Goal: Task Accomplishment & Management: Manage account settings

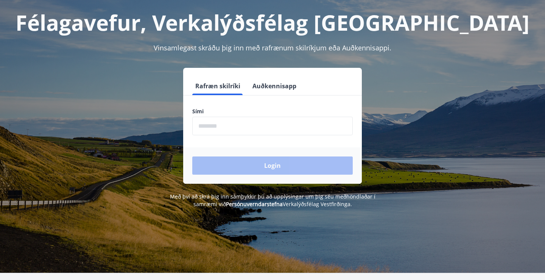
scroll to position [38, 0]
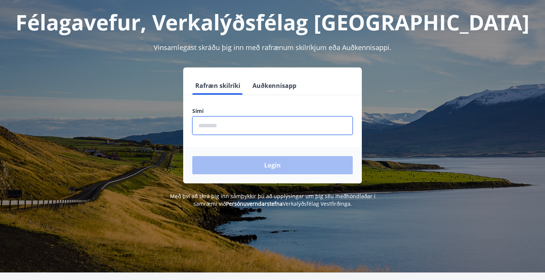
click at [203, 124] on input "phone" at bounding box center [272, 125] width 160 height 19
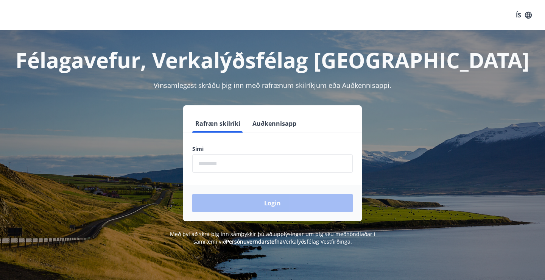
click at [211, 164] on input "phone" at bounding box center [272, 163] width 160 height 19
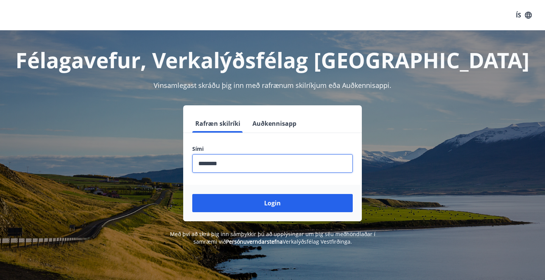
type input "********"
click at [272, 203] on button "Login" at bounding box center [272, 203] width 160 height 18
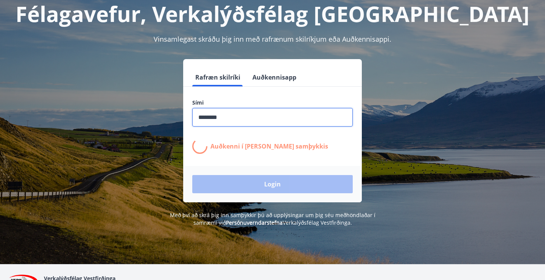
scroll to position [45, 0]
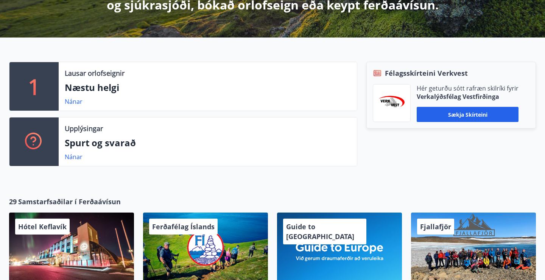
scroll to position [171, 0]
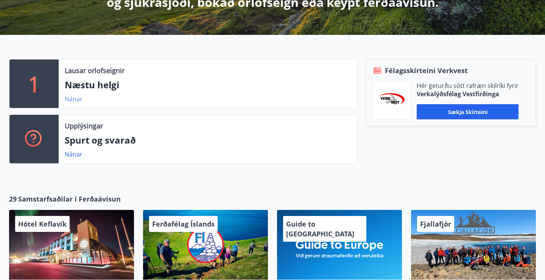
click at [71, 98] on link "Nánar" at bounding box center [74, 99] width 18 height 8
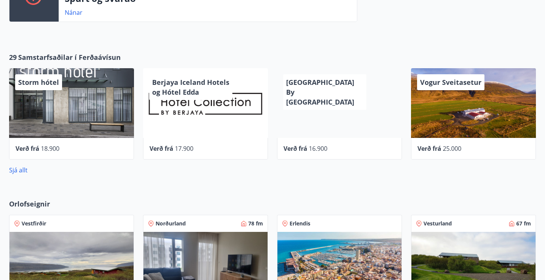
scroll to position [316, 0]
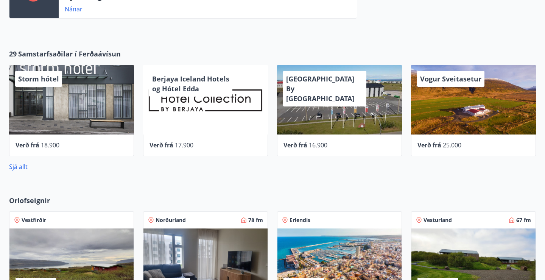
click at [37, 76] on span "Storm hótel" at bounding box center [38, 78] width 41 height 9
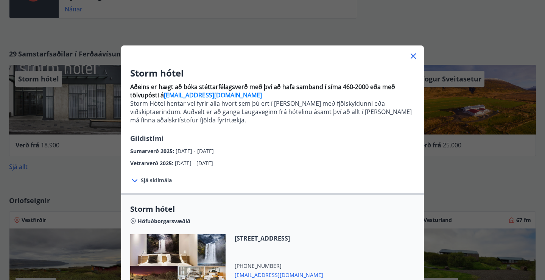
scroll to position [0, 0]
click at [414, 56] on icon at bounding box center [413, 55] width 5 height 5
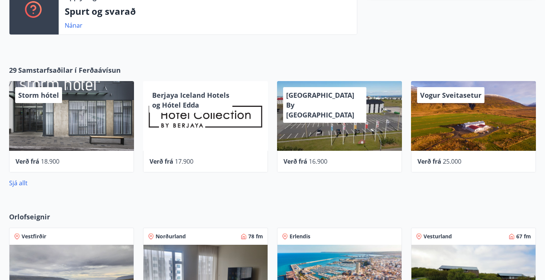
scroll to position [299, 0]
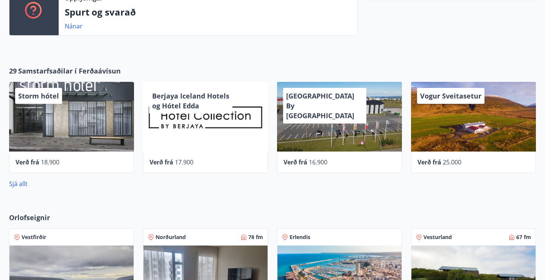
click at [182, 111] on div "Berjaya Iceland Hotels og Hótel Edda" at bounding box center [190, 101] width 83 height 26
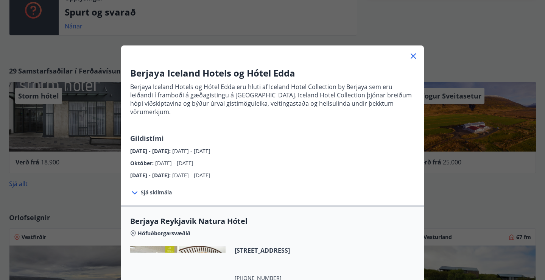
scroll to position [0, 0]
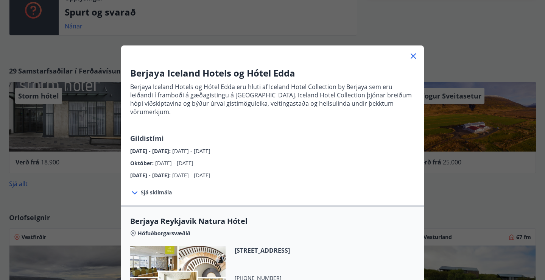
click at [413, 52] on icon at bounding box center [413, 55] width 9 height 9
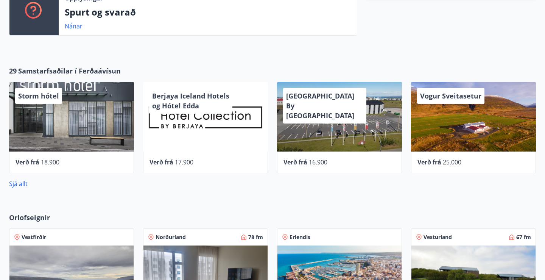
click at [320, 104] on span "Konvin Hotel By Keflavik Airport" at bounding box center [320, 105] width 68 height 29
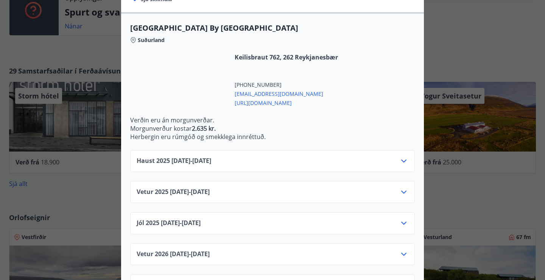
scroll to position [201, 0]
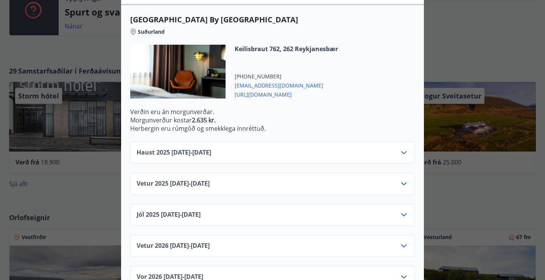
click at [404, 151] on icon at bounding box center [403, 152] width 5 height 3
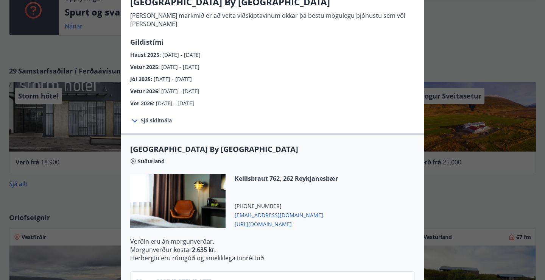
scroll to position [0, 0]
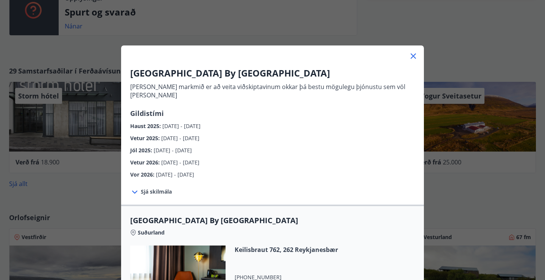
click at [414, 56] on icon at bounding box center [413, 55] width 5 height 5
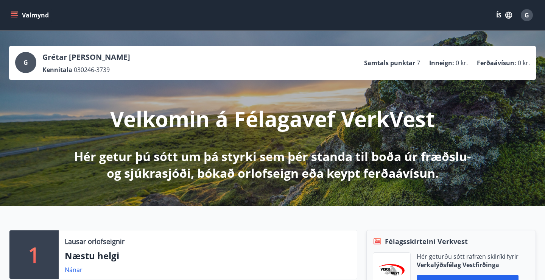
click at [528, 16] on span "G" at bounding box center [527, 15] width 5 height 8
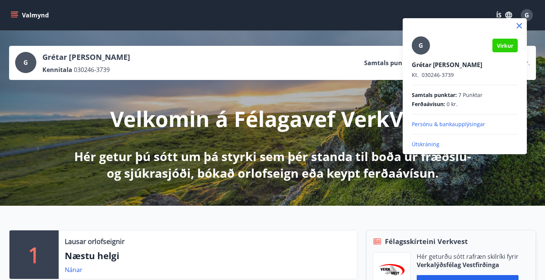
click at [422, 145] on p "Útskráning" at bounding box center [465, 144] width 106 height 8
